Goal: Navigation & Orientation: Find specific page/section

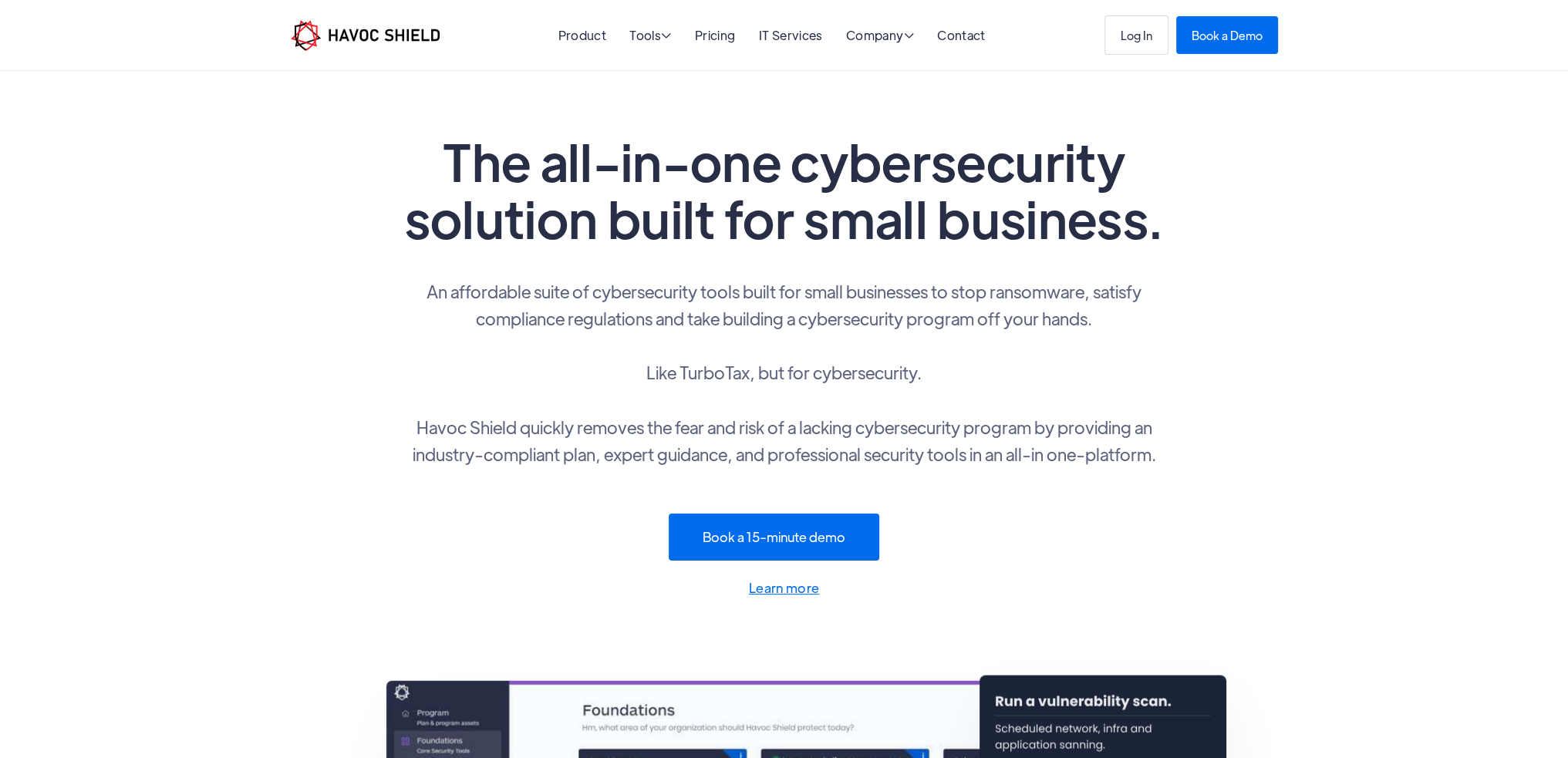
drag, startPoint x: 265, startPoint y: 435, endPoint x: 232, endPoint y: 151, distance: 285.9
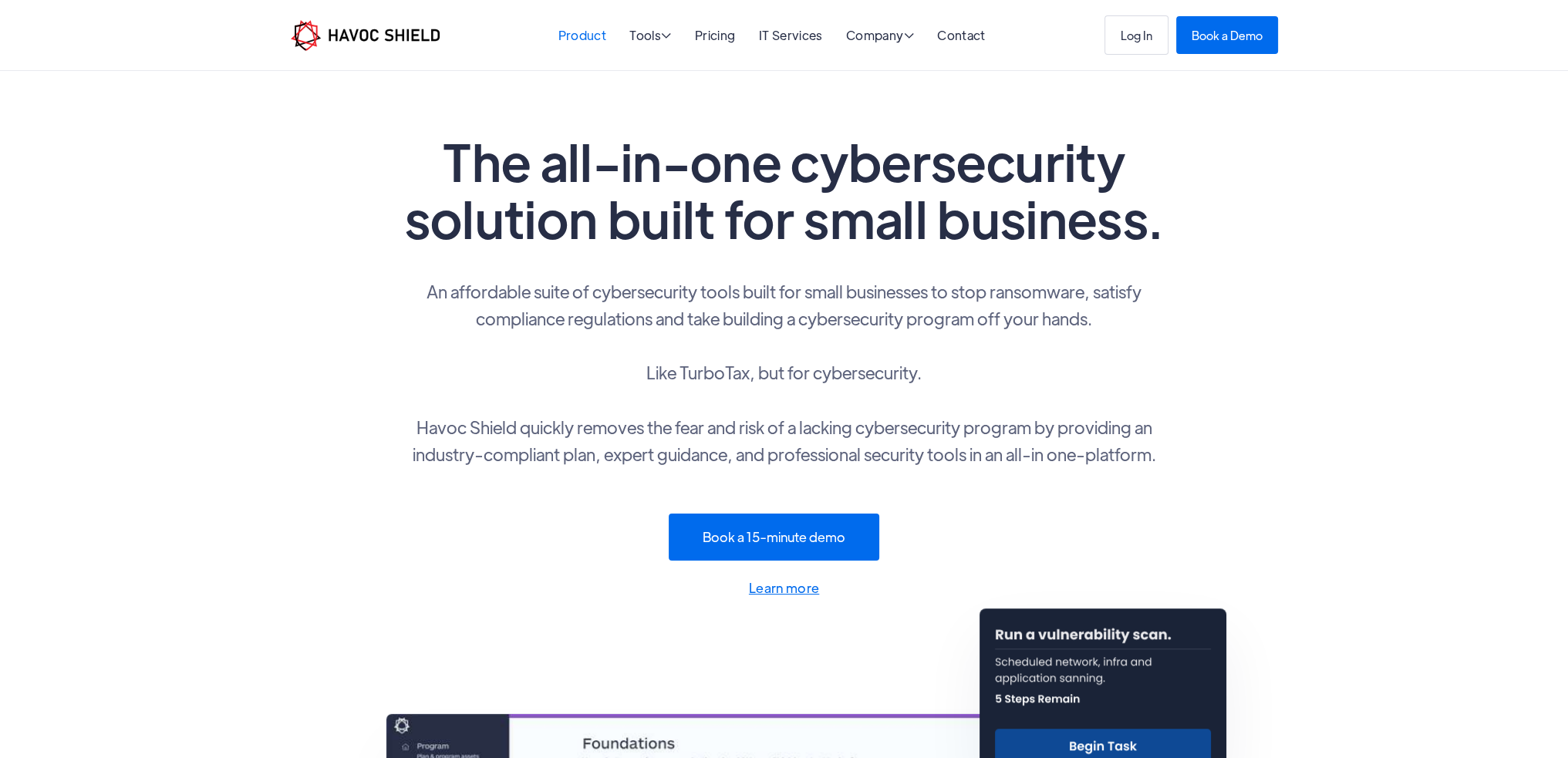
click at [575, 30] on link "Product" at bounding box center [581, 35] width 48 height 16
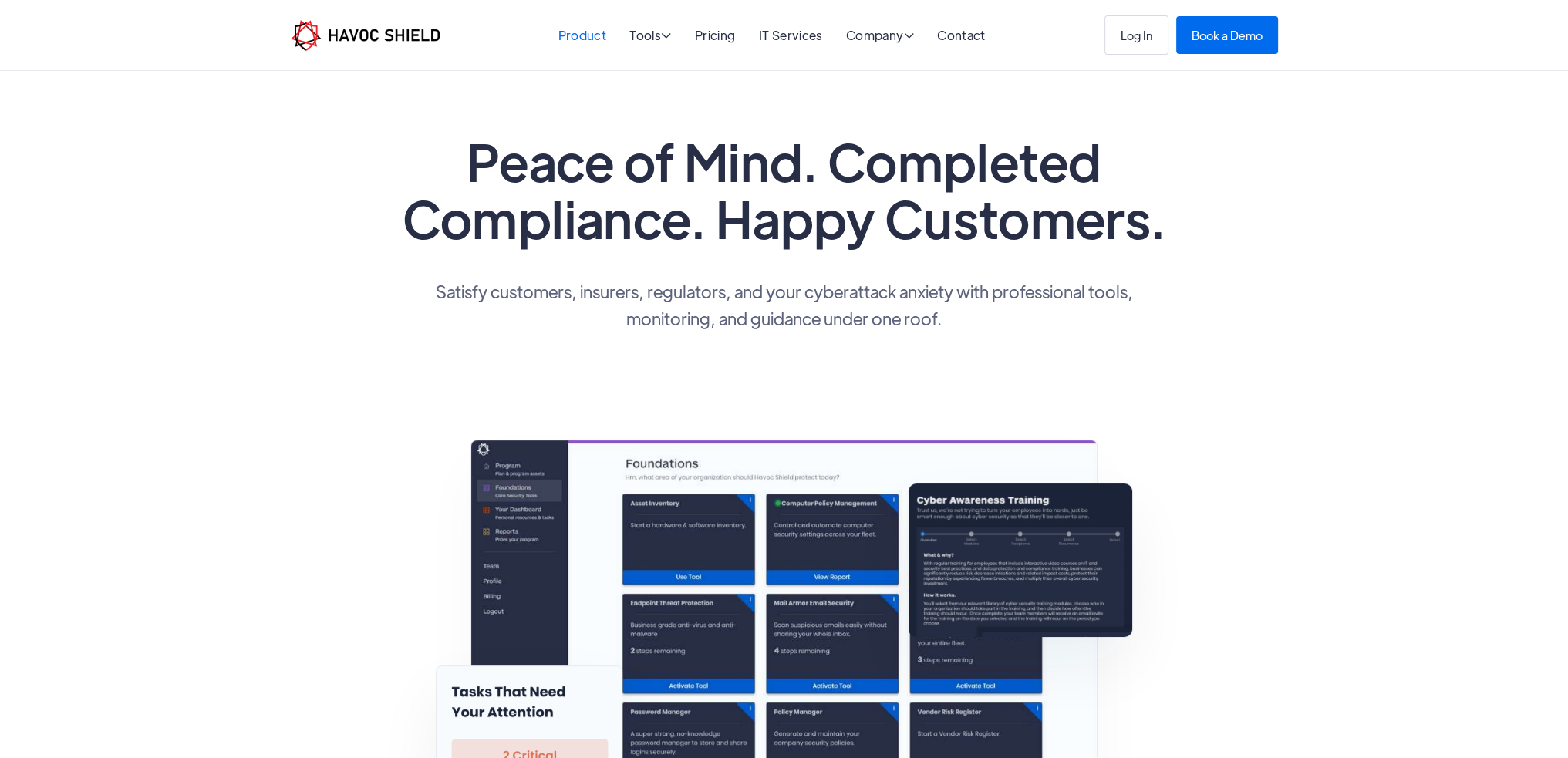
drag, startPoint x: 943, startPoint y: 305, endPoint x: 745, endPoint y: -94, distance: 445.4
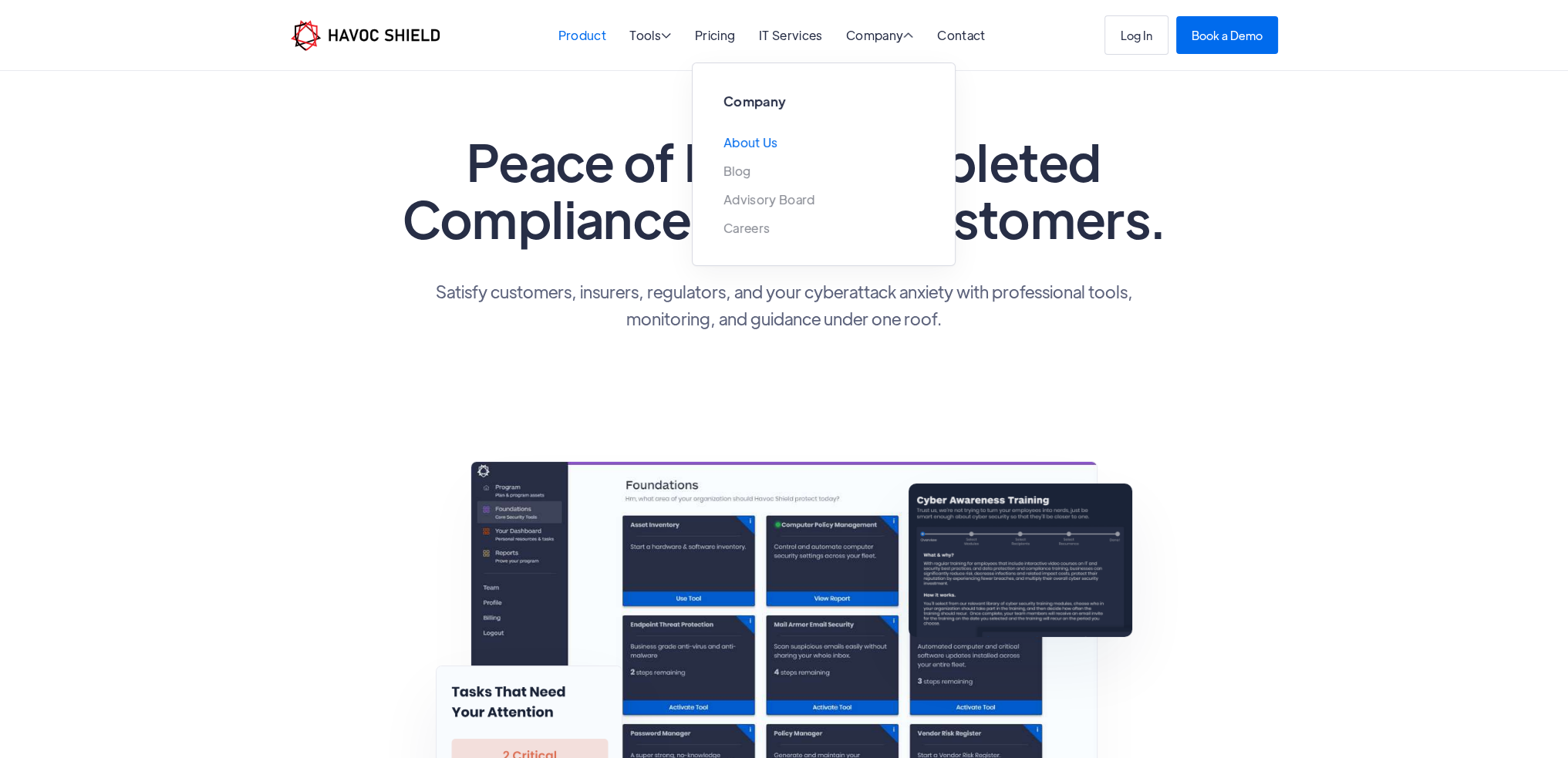
click at [751, 146] on link "About Us" at bounding box center [750, 142] width 54 height 13
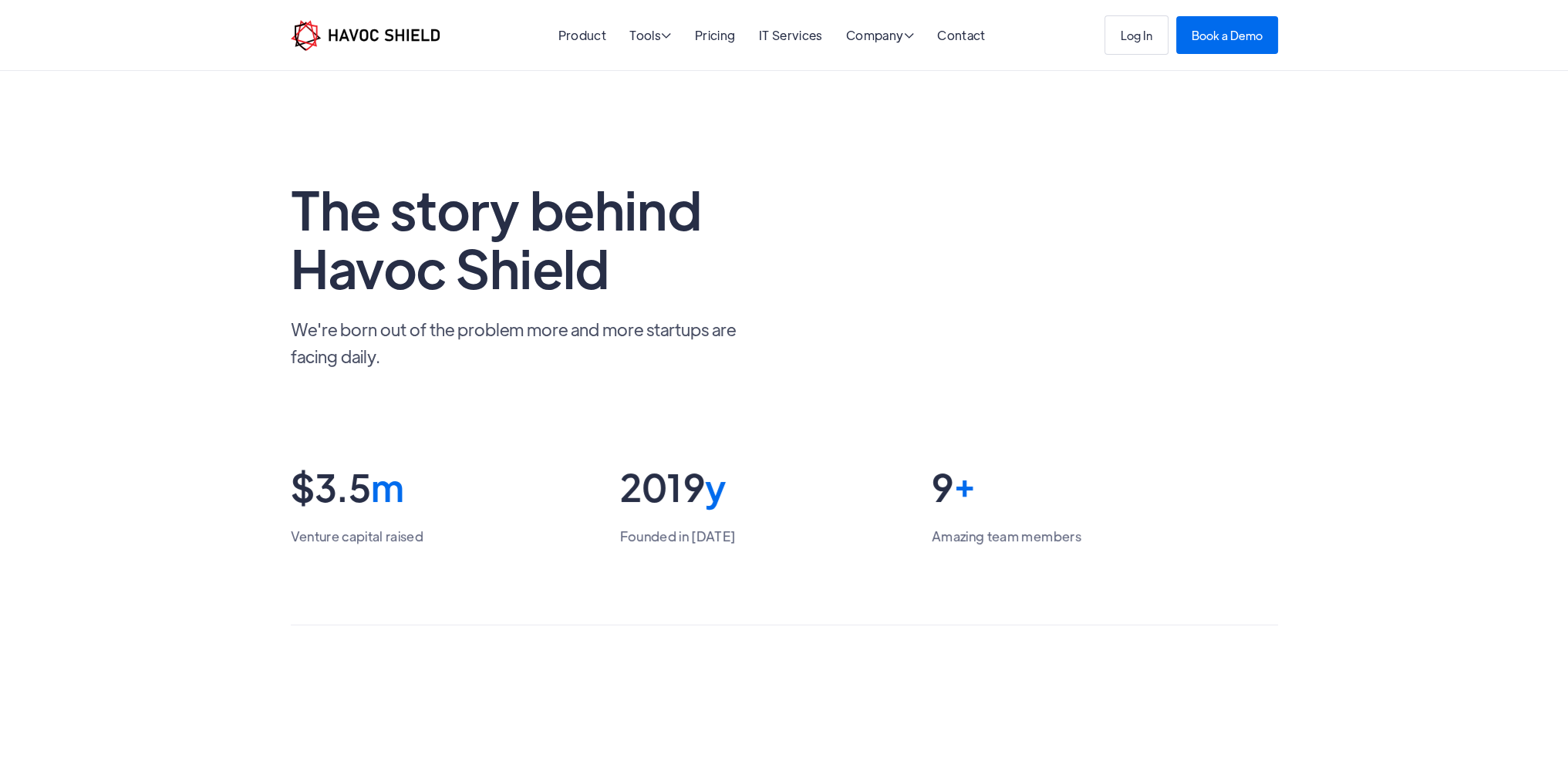
drag, startPoint x: 58, startPoint y: 487, endPoint x: 2, endPoint y: -28, distance: 518.0
click at [574, 29] on link "Product" at bounding box center [581, 35] width 48 height 16
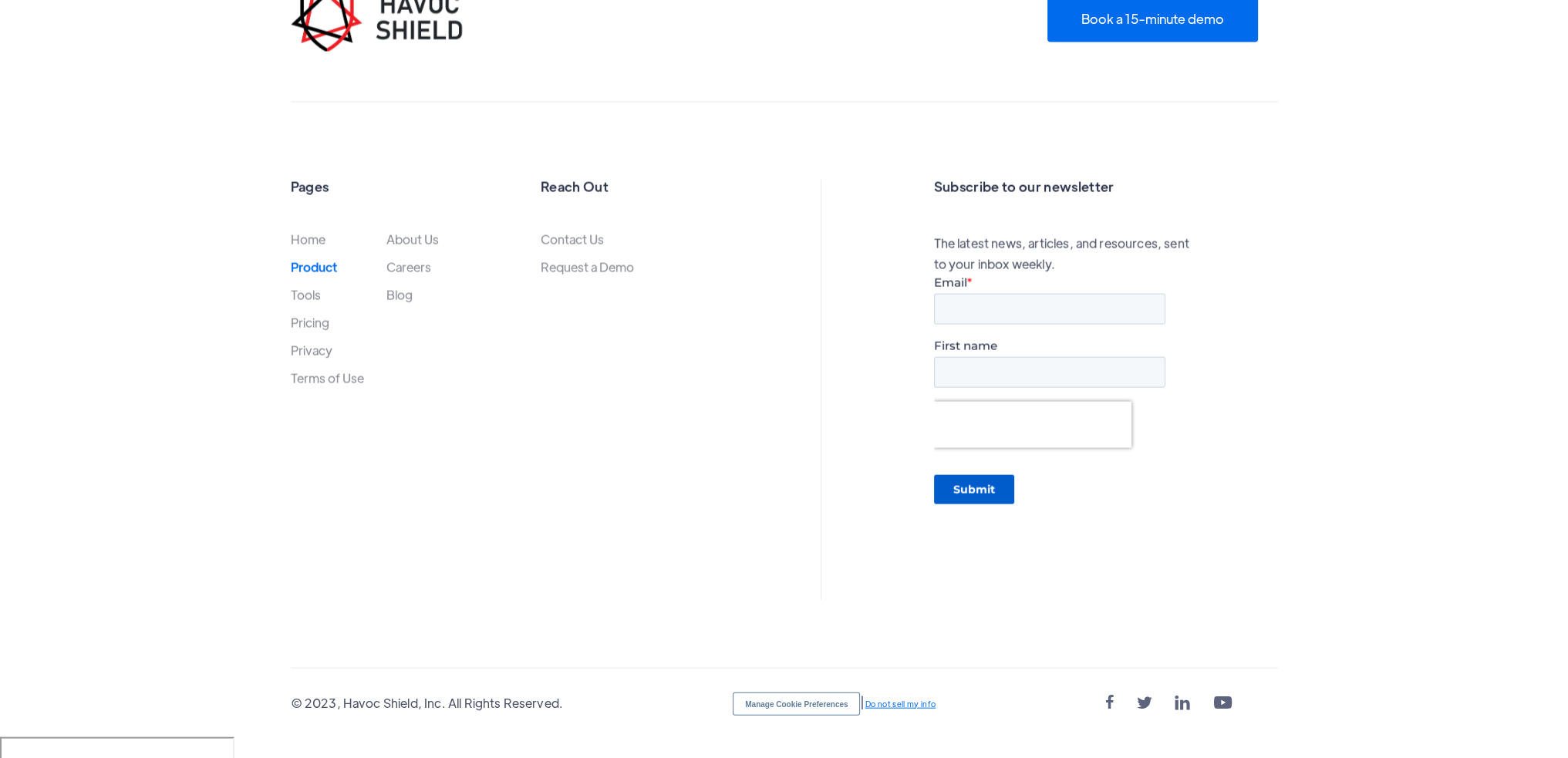
scroll to position [4457, 0]
